Goal: Information Seeking & Learning: Learn about a topic

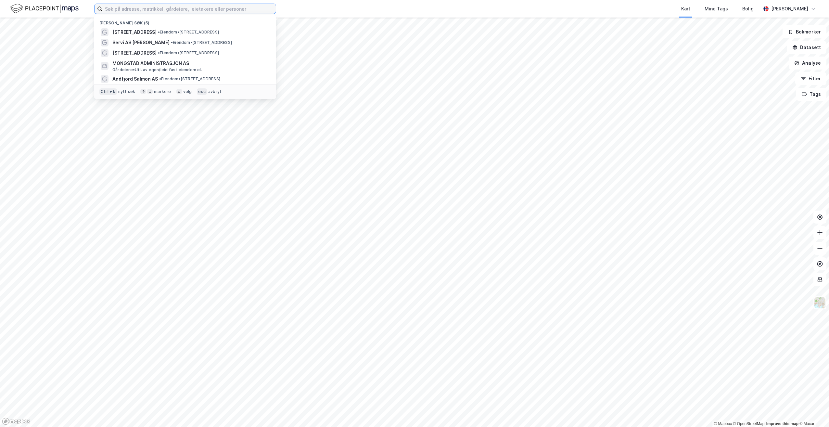
click at [146, 11] on input at bounding box center [188, 9] width 173 height 10
click at [213, 9] on input at bounding box center [188, 9] width 173 height 10
paste input "[STREET_ADDRESS]"
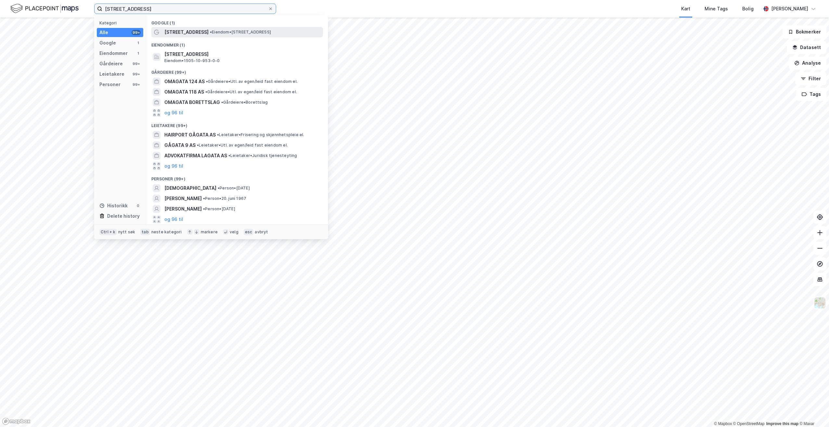
type input "[STREET_ADDRESS]"
click at [223, 32] on span "• Eiendom • Omagata 122, 6517 Kristiansund" at bounding box center [240, 32] width 61 height 5
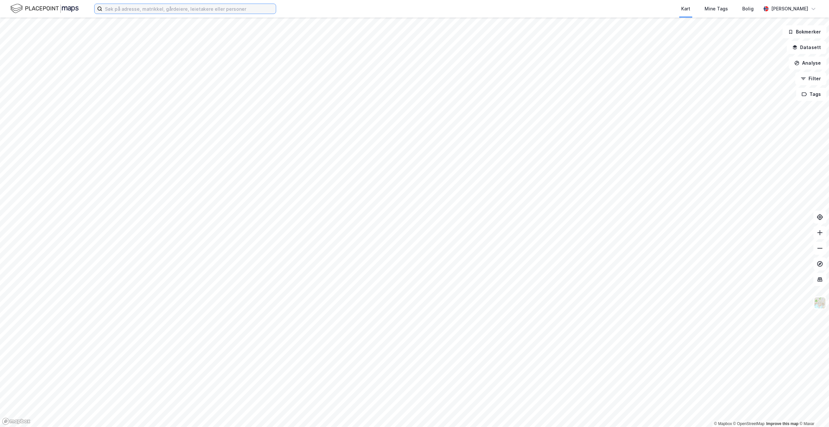
click at [232, 11] on input at bounding box center [188, 9] width 173 height 10
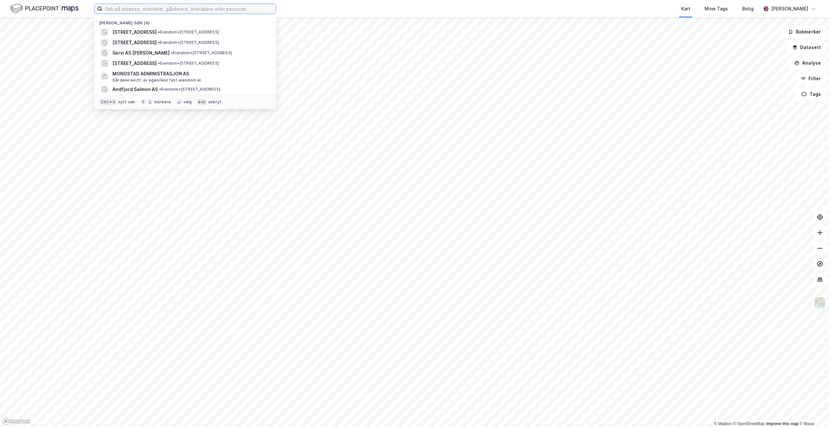
paste input "Strømstangveien 32 C"
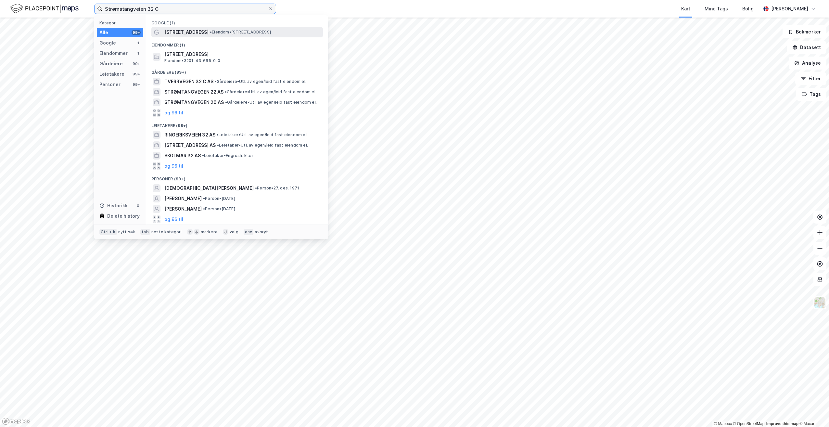
type input "Strømstangveien 32 C"
click at [220, 27] on div "[STREET_ADDRESS] • Eiendom • [STREET_ADDRESS]" at bounding box center [236, 32] width 171 height 10
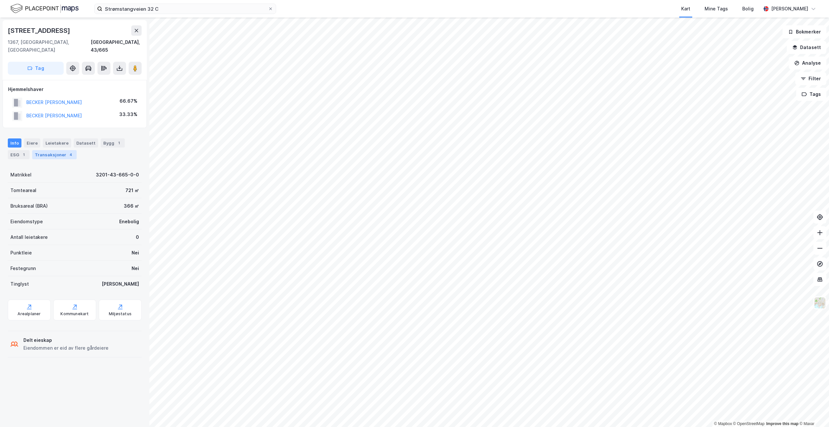
click at [59, 150] on div "Transaksjoner 4" at bounding box center [54, 154] width 44 height 9
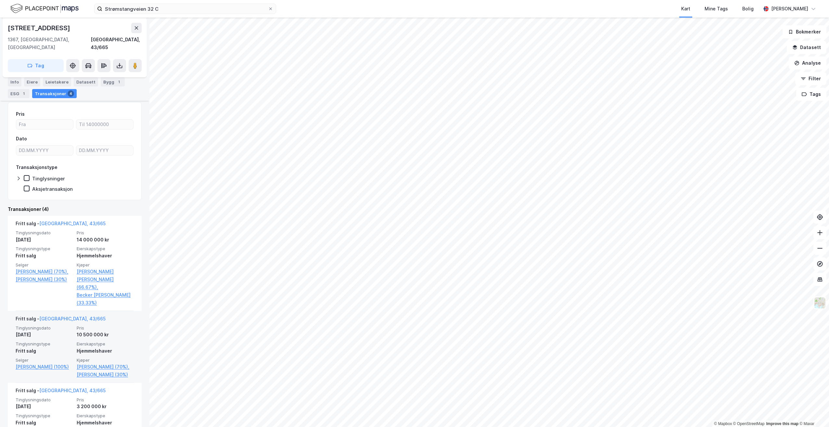
scroll to position [32, 0]
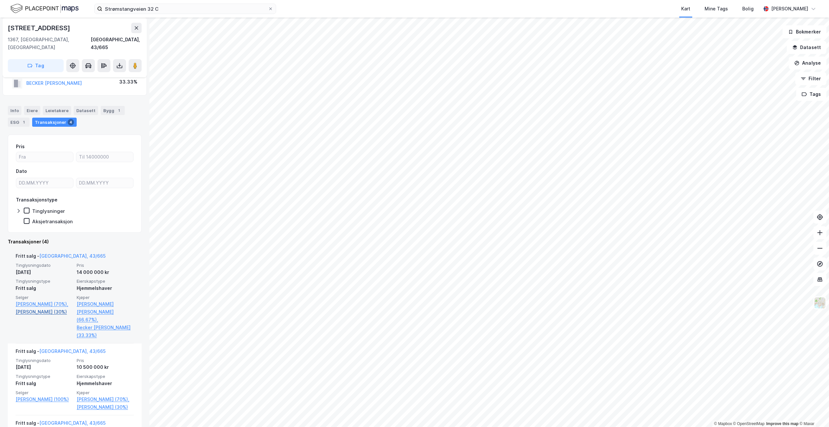
click at [52, 198] on link "[PERSON_NAME] (30%)" at bounding box center [44, 312] width 57 height 8
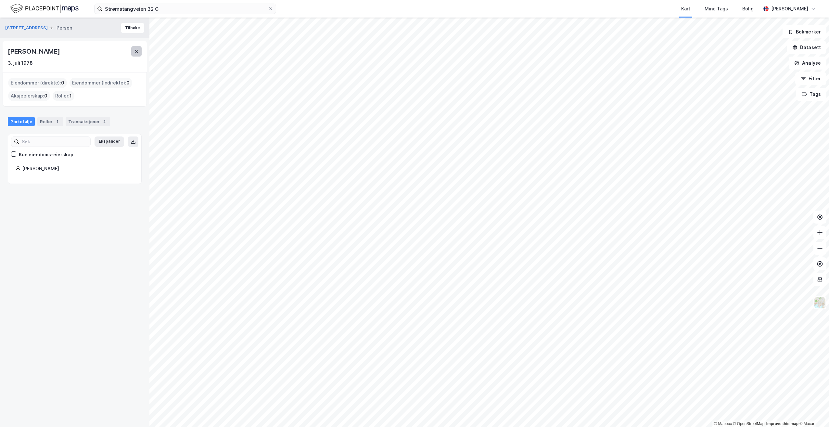
click at [132, 52] on button at bounding box center [136, 51] width 10 height 10
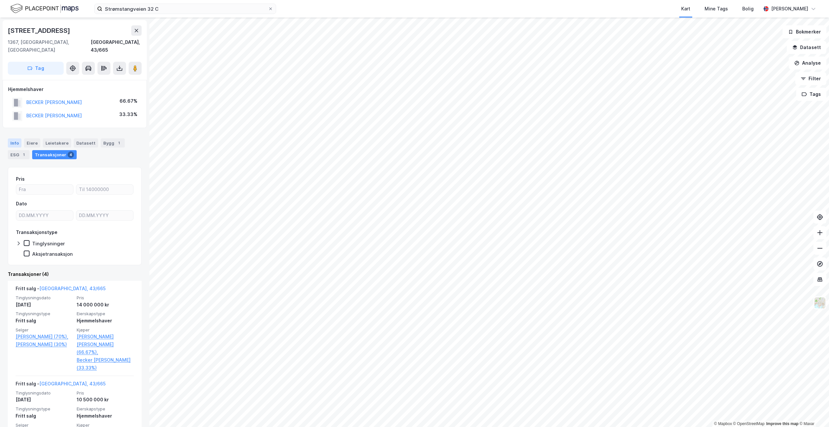
click at [19, 138] on div "Info" at bounding box center [15, 142] width 14 height 9
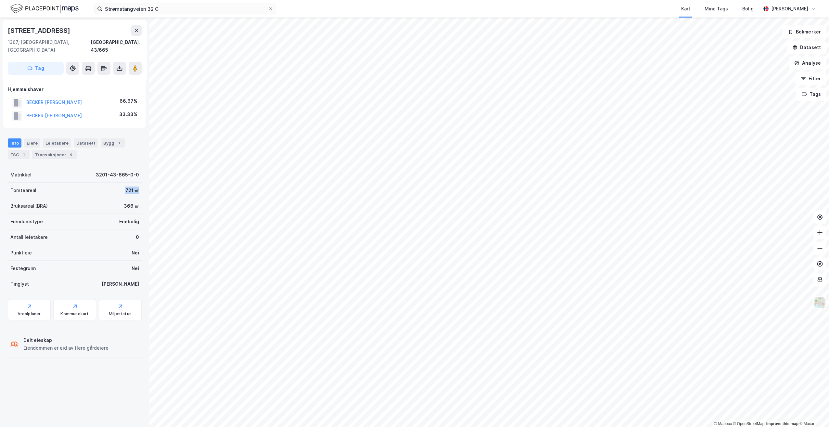
drag, startPoint x: 120, startPoint y: 183, endPoint x: 138, endPoint y: 185, distance: 18.0
click at [138, 185] on div "Strømstangveien 32c 1367, [GEOGRAPHIC_DATA], [GEOGRAPHIC_DATA], 43/665 Tag Hjem…" at bounding box center [74, 222] width 149 height 409
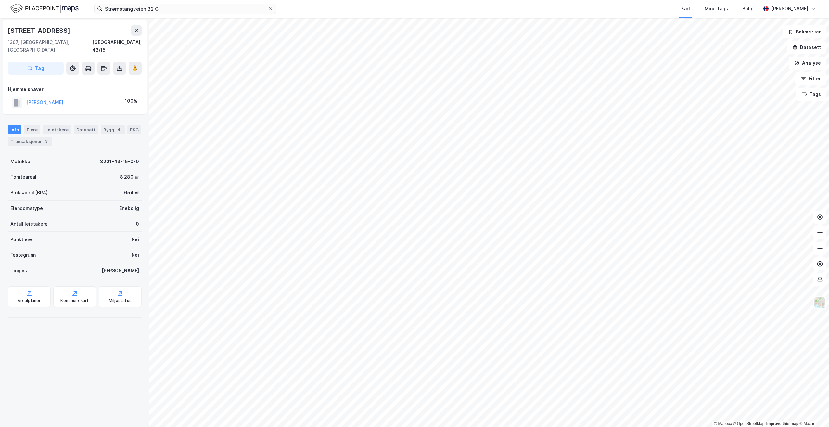
drag, startPoint x: 53, startPoint y: 94, endPoint x: 38, endPoint y: 98, distance: 15.6
click at [38, 98] on div "[PERSON_NAME]" at bounding box center [37, 102] width 51 height 11
click at [0, 0] on button "[PERSON_NAME]" at bounding box center [0, 0] width 0 height 0
